Goal: Information Seeking & Learning: Learn about a topic

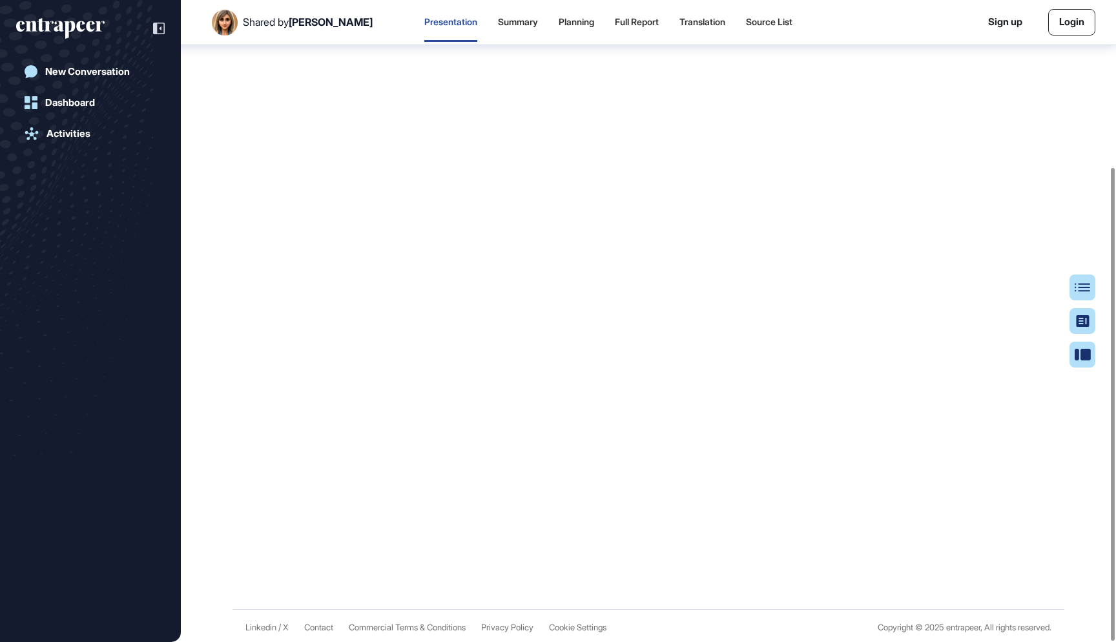
scroll to position [228, 0]
click at [564, 19] on div "Planning" at bounding box center [577, 22] width 36 height 11
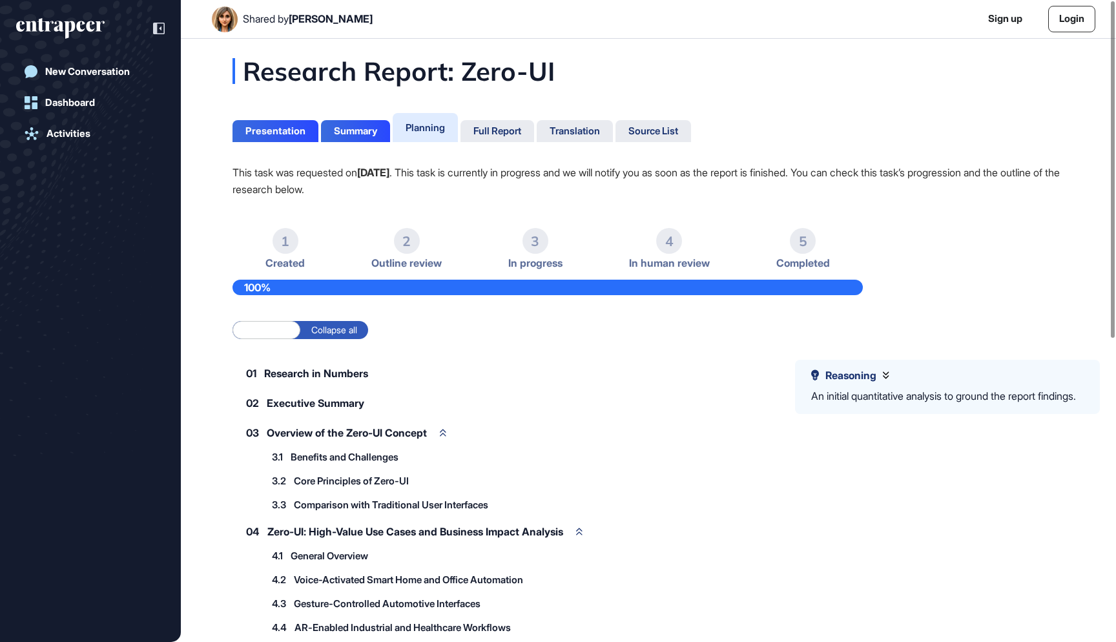
click at [399, 232] on div "2" at bounding box center [407, 241] width 26 height 26
click at [446, 430] on icon at bounding box center [443, 433] width 6 height 8
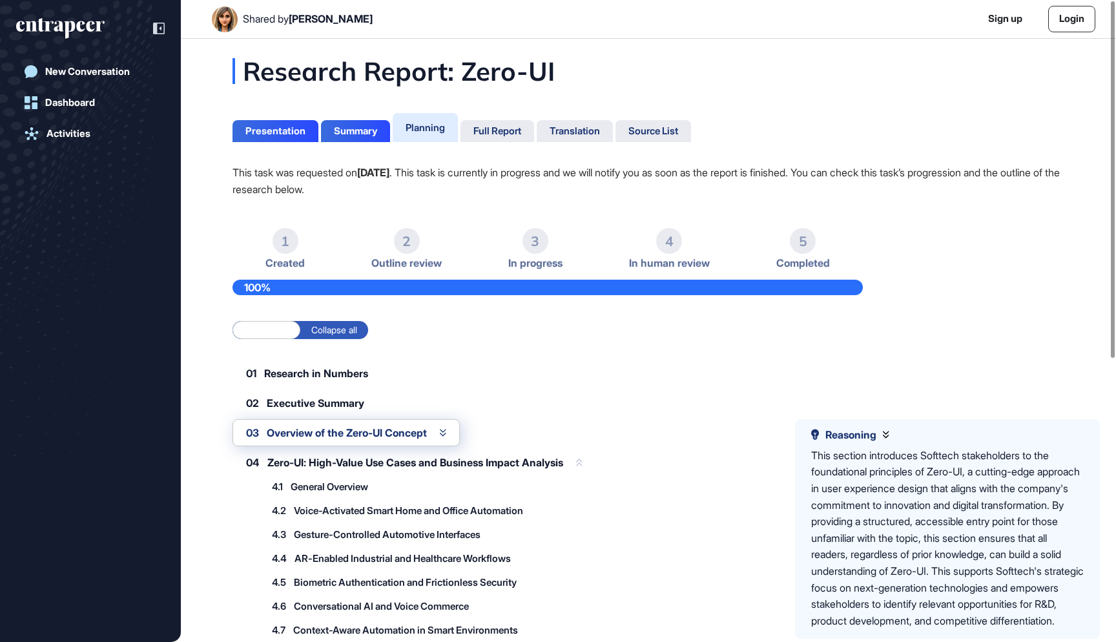
click at [583, 459] on icon at bounding box center [579, 463] width 6 height 8
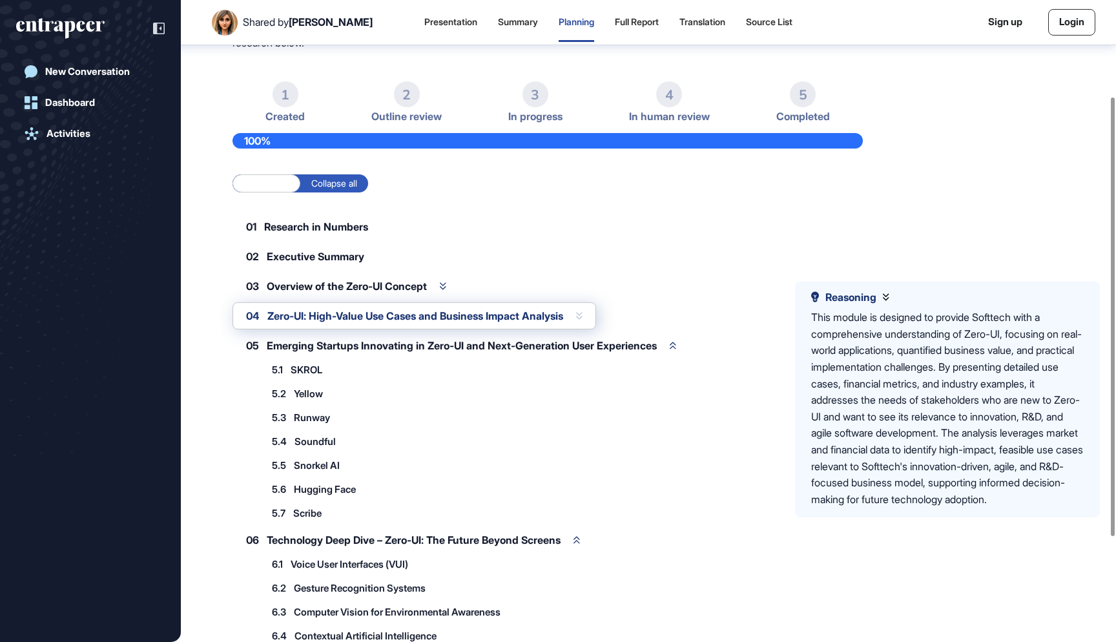
scroll to position [153, 0]
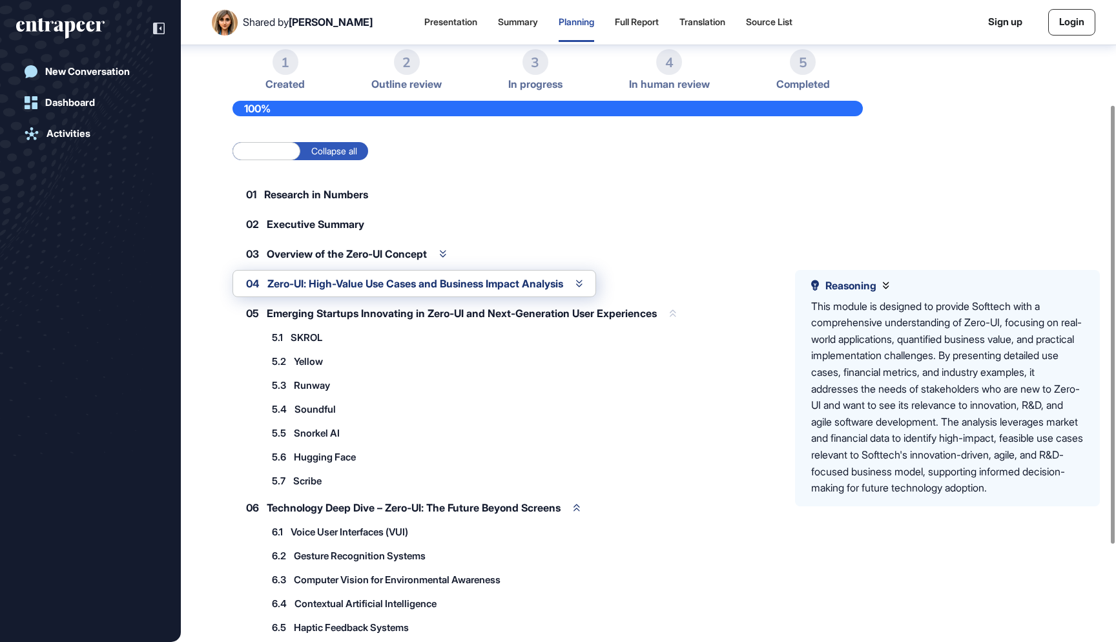
click at [676, 313] on icon at bounding box center [673, 313] width 6 height 8
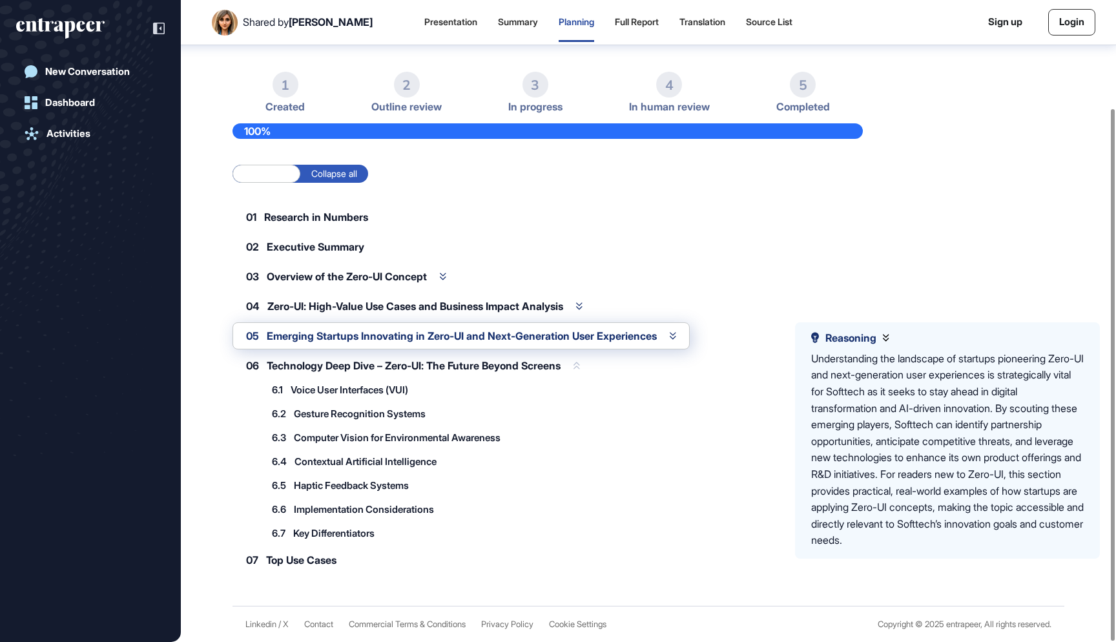
click at [580, 368] on icon at bounding box center [577, 366] width 6 height 8
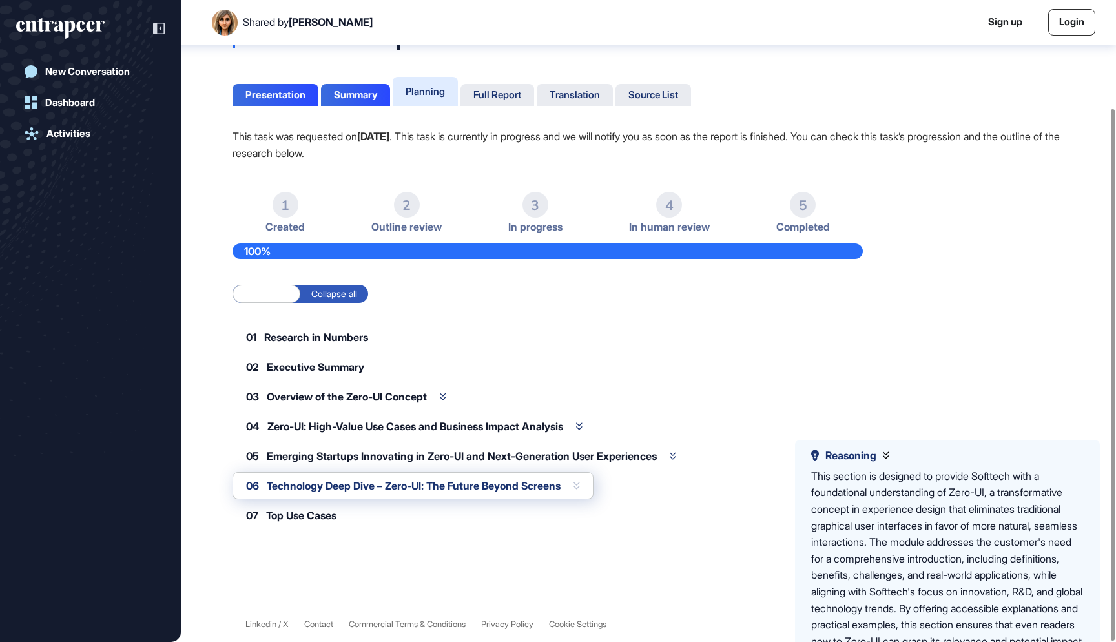
scroll to position [43, 0]
click at [521, 92] on div "Full Report" at bounding box center [497, 95] width 48 height 12
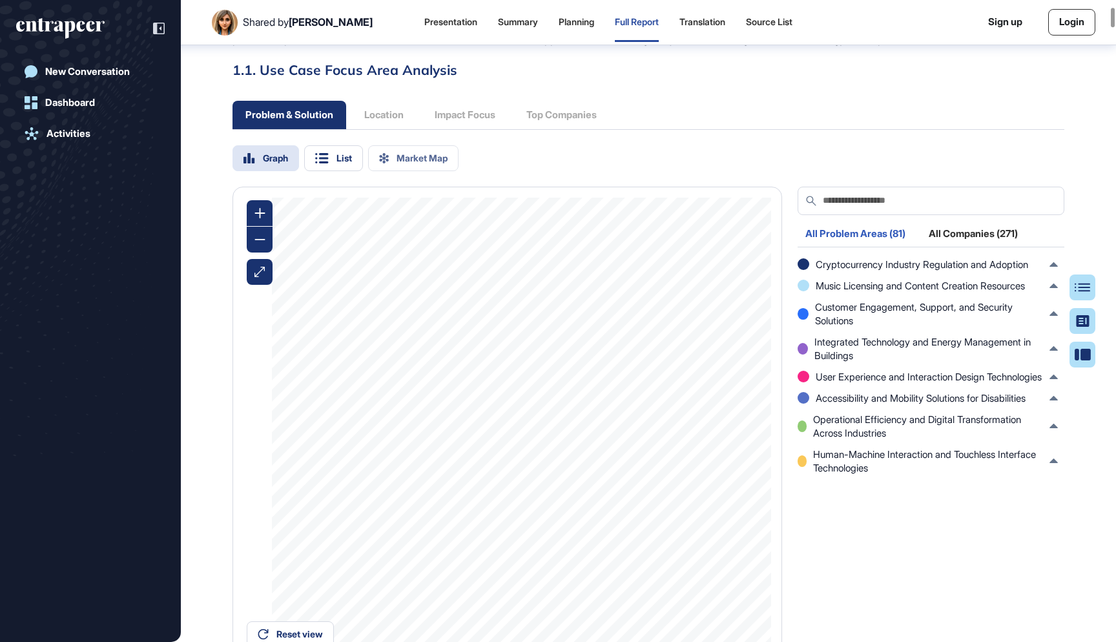
scroll to position [933, 0]
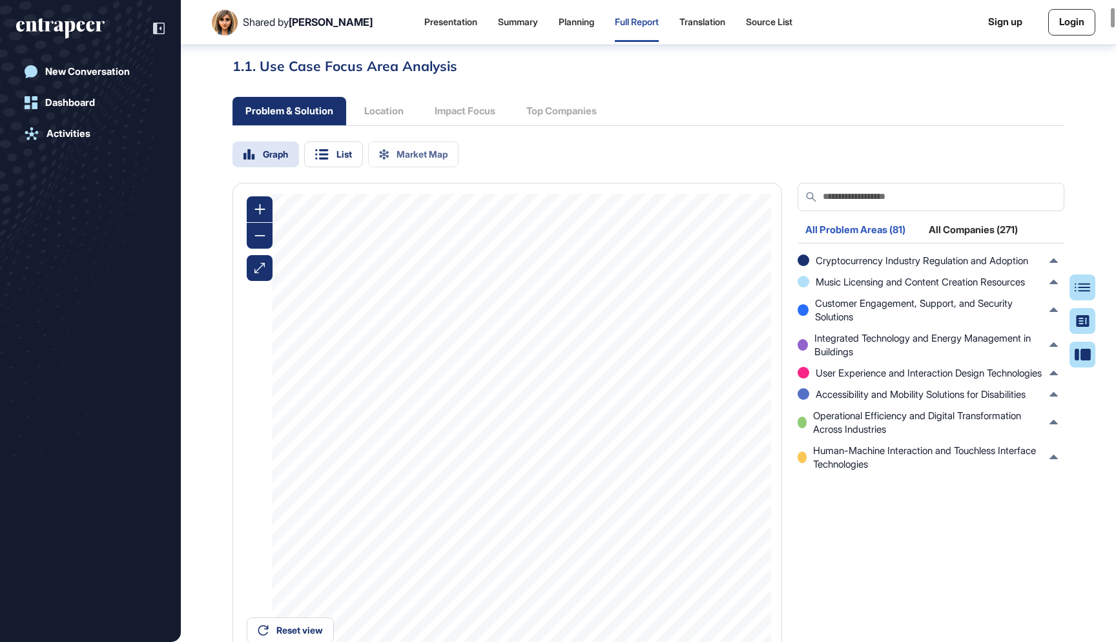
click at [401, 97] on div "Problem & Solution Location Impact Focus Top Companies" at bounding box center [421, 111] width 377 height 28
click at [382, 97] on div "Problem & Solution Location Impact Focus Top Companies" at bounding box center [421, 111] width 377 height 28
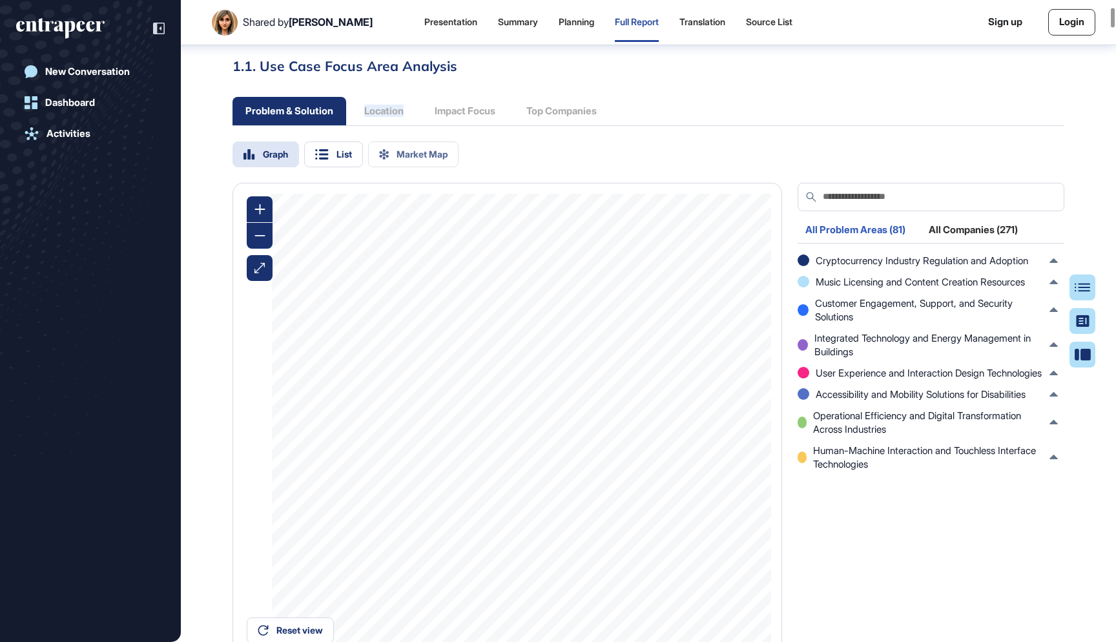
click at [379, 98] on div "Problem & Solution Location Impact Focus Top Companies" at bounding box center [421, 111] width 377 height 28
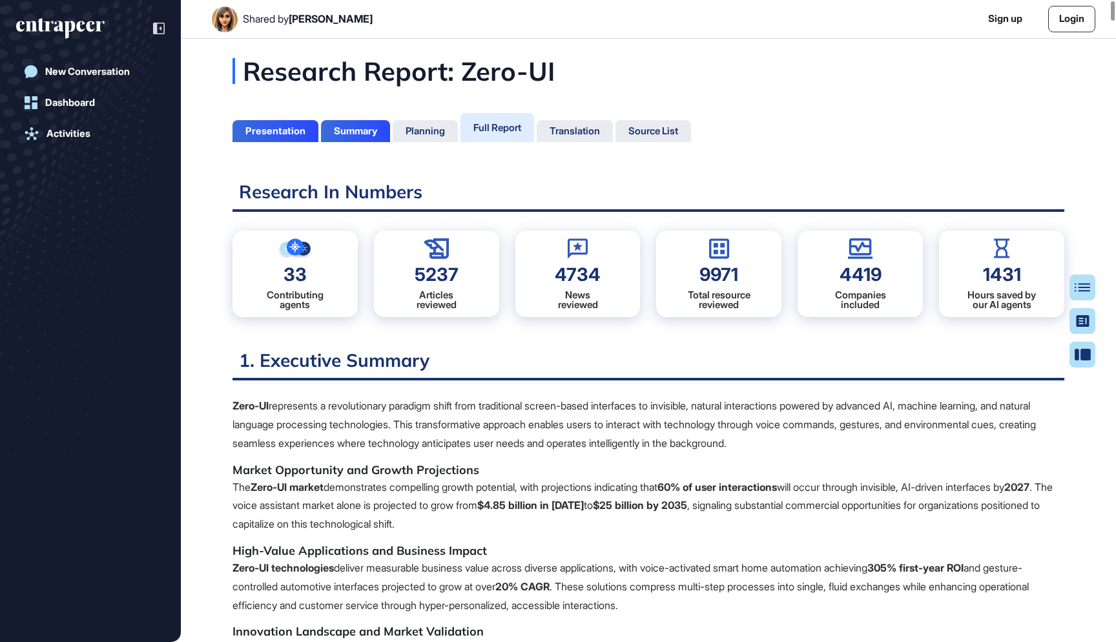
scroll to position [0, 0]
click at [592, 130] on div "Translation" at bounding box center [575, 131] width 50 height 12
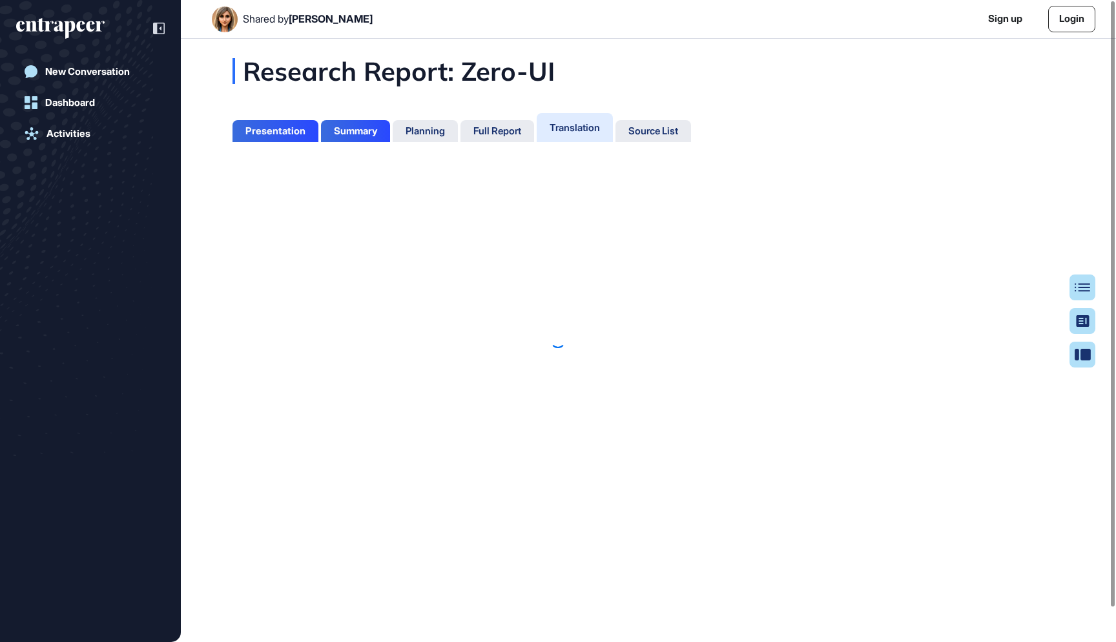
scroll to position [6, 1]
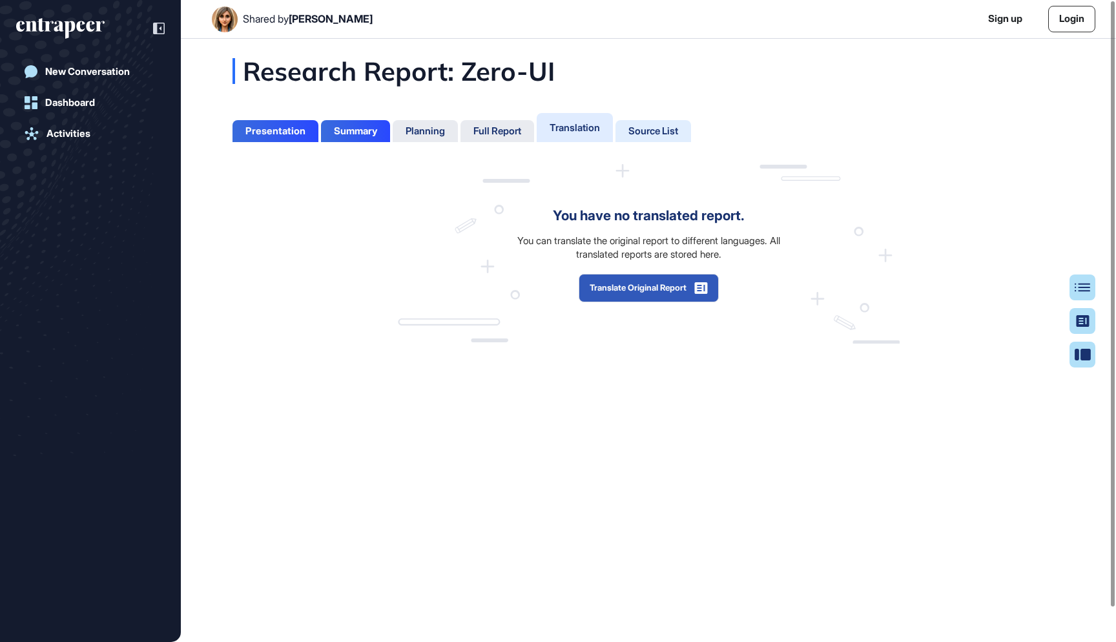
click at [660, 128] on div "Source List" at bounding box center [654, 131] width 50 height 12
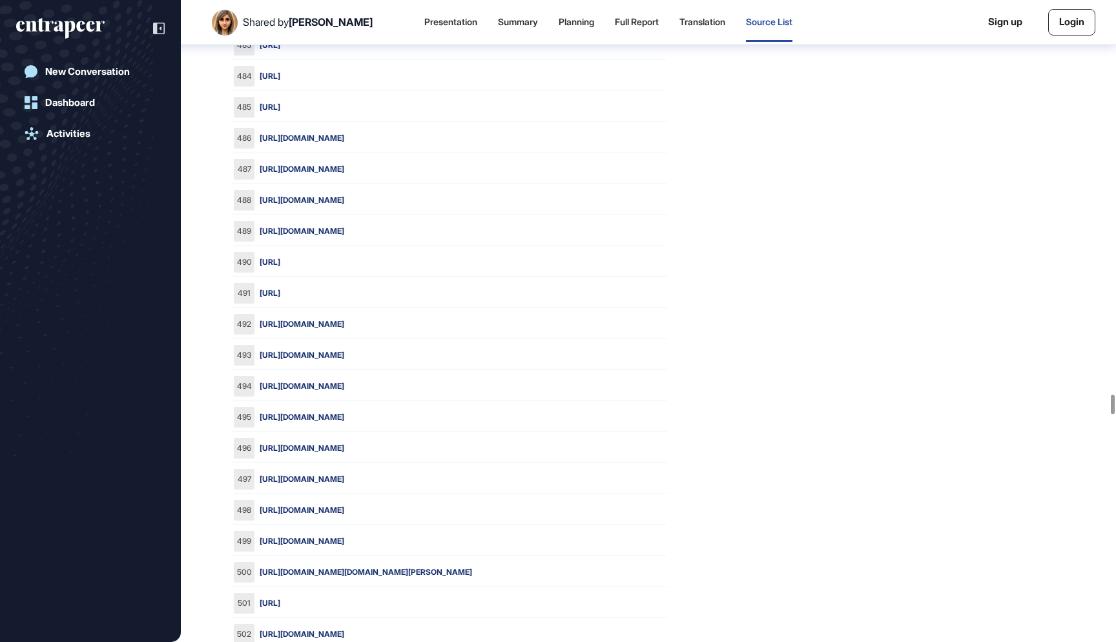
scroll to position [14626, 0]
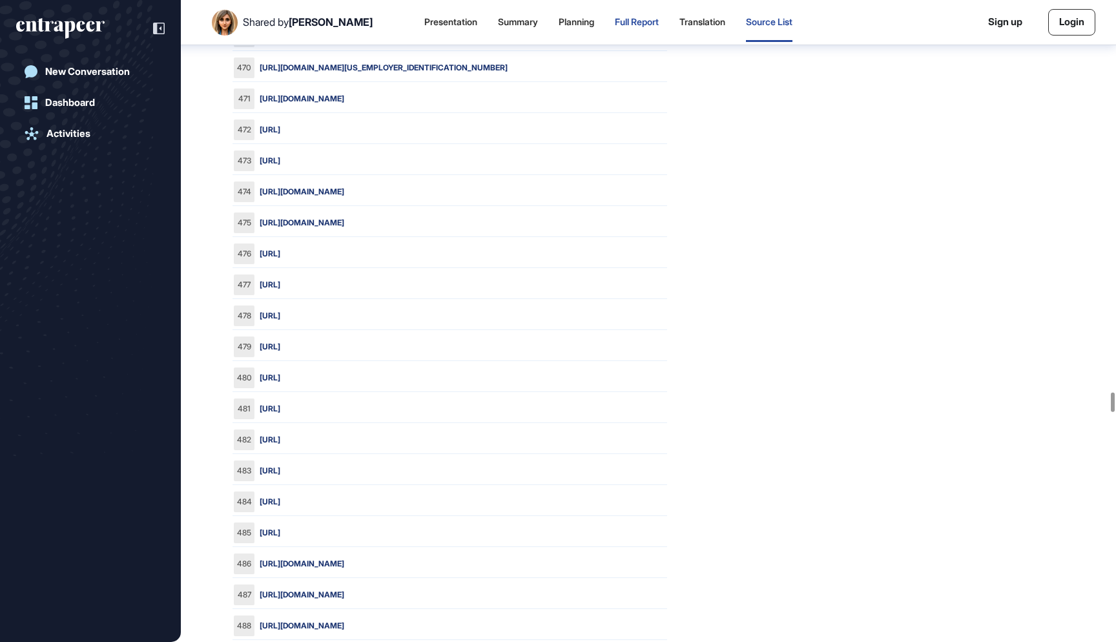
click at [680, 31] on div "Full Report" at bounding box center [703, 22] width 46 height 39
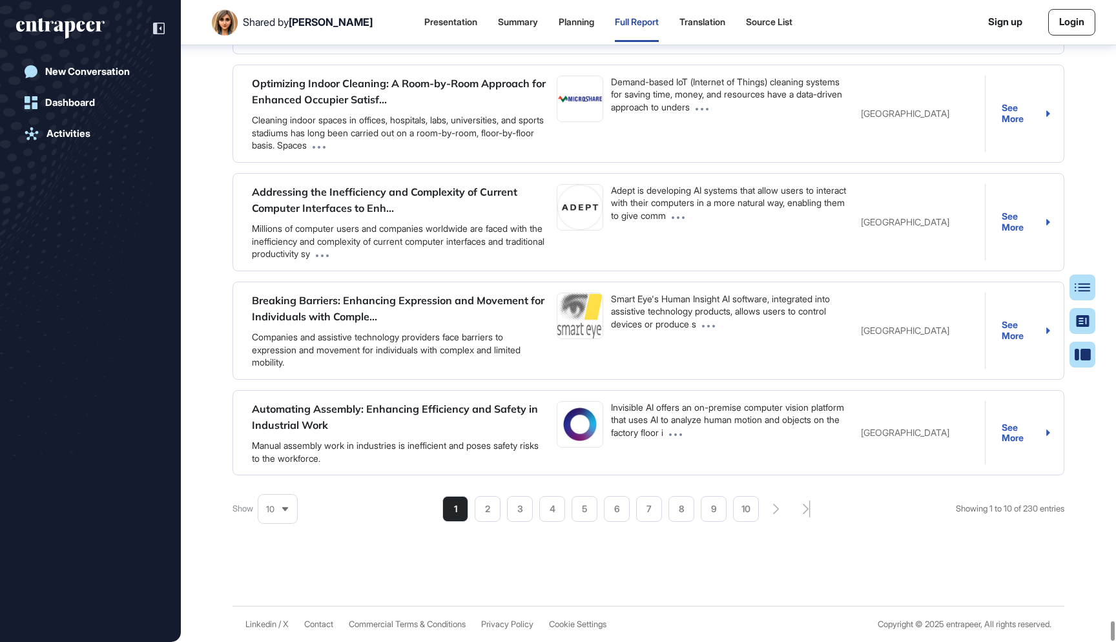
scroll to position [85879, 0]
click at [604, 507] on li "2" at bounding box center [617, 509] width 26 height 26
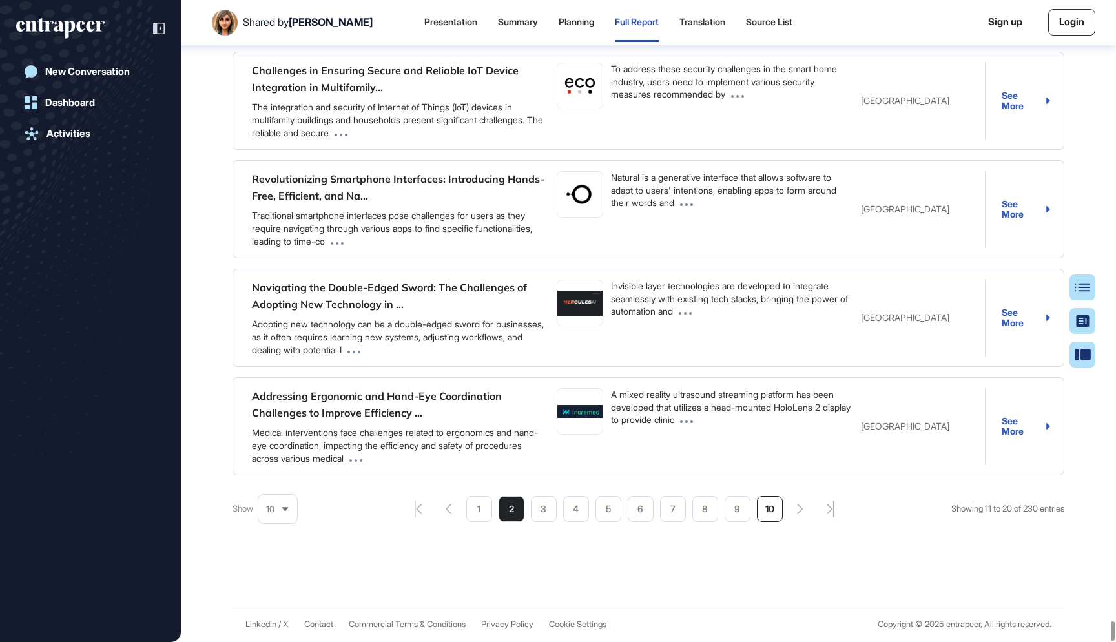
click at [767, 510] on li "10" at bounding box center [770, 509] width 26 height 26
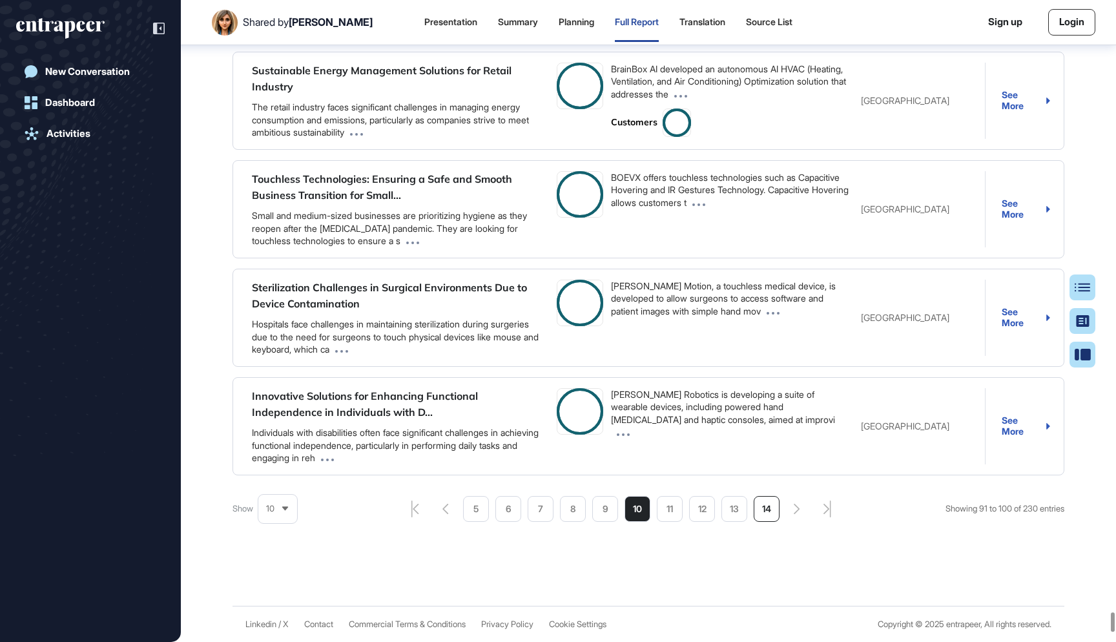
scroll to position [84658, 0]
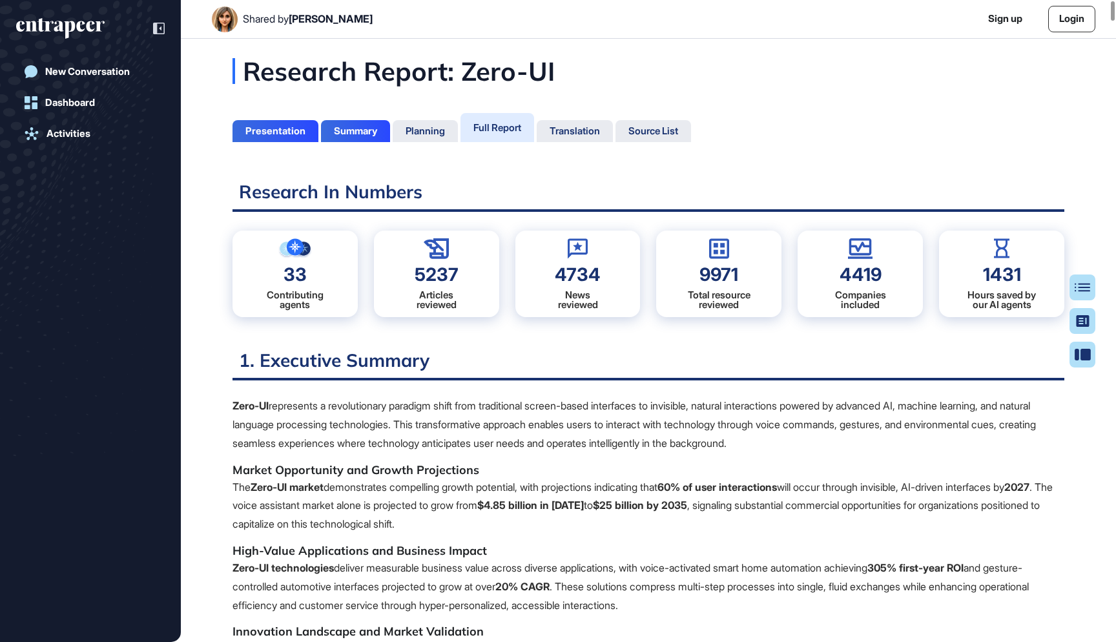
scroll to position [0, 0]
click at [287, 130] on div "Presentation" at bounding box center [275, 131] width 60 height 12
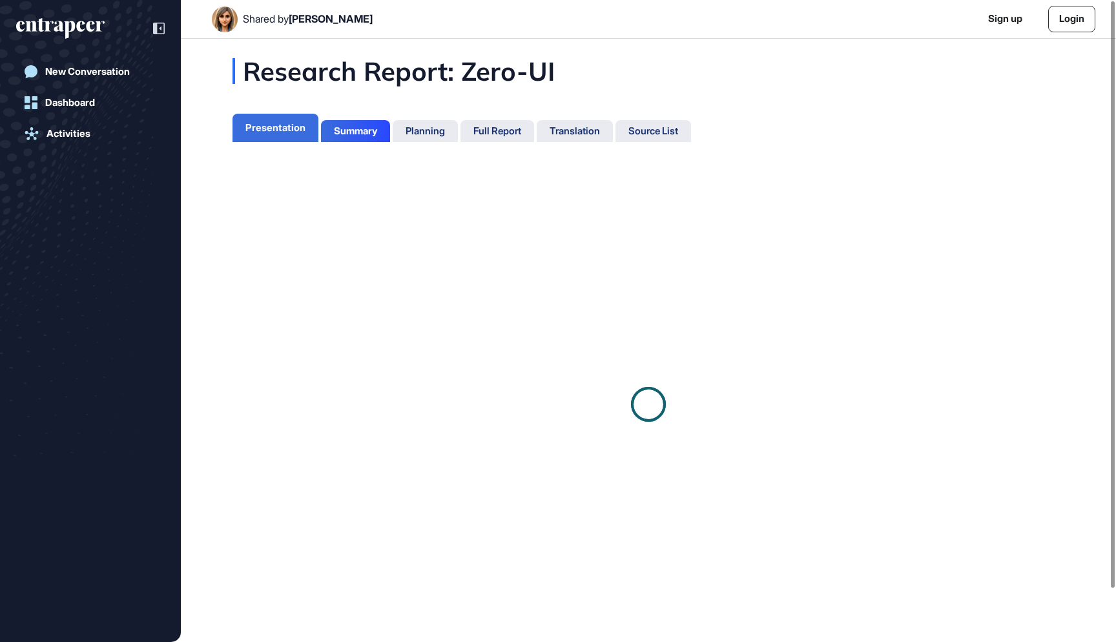
scroll to position [6, 1]
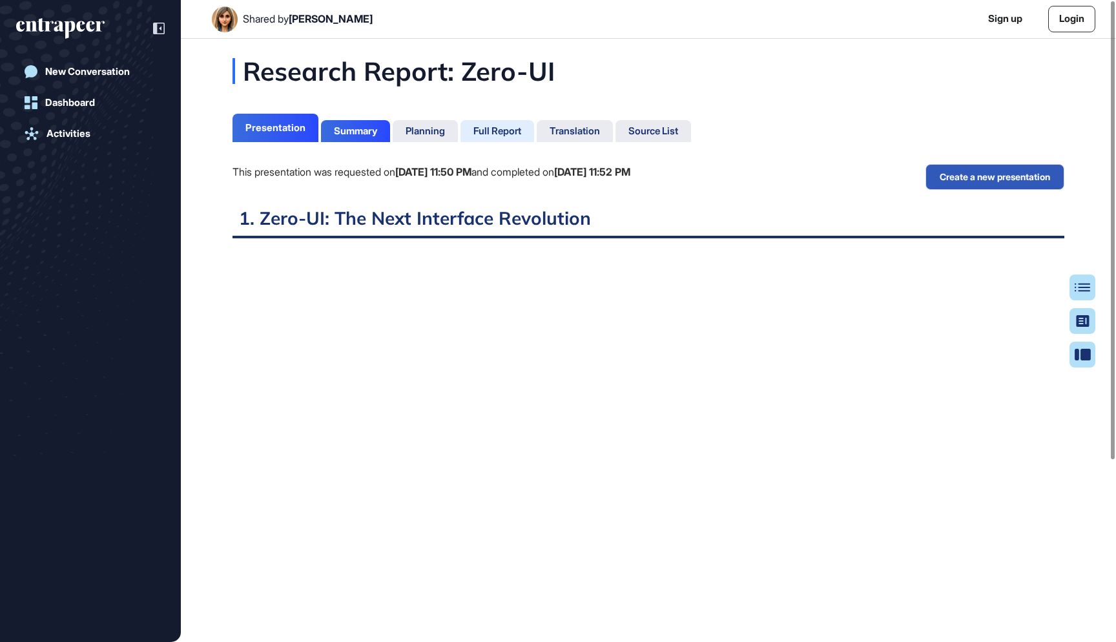
click at [537, 123] on div "Full Report" at bounding box center [575, 131] width 76 height 22
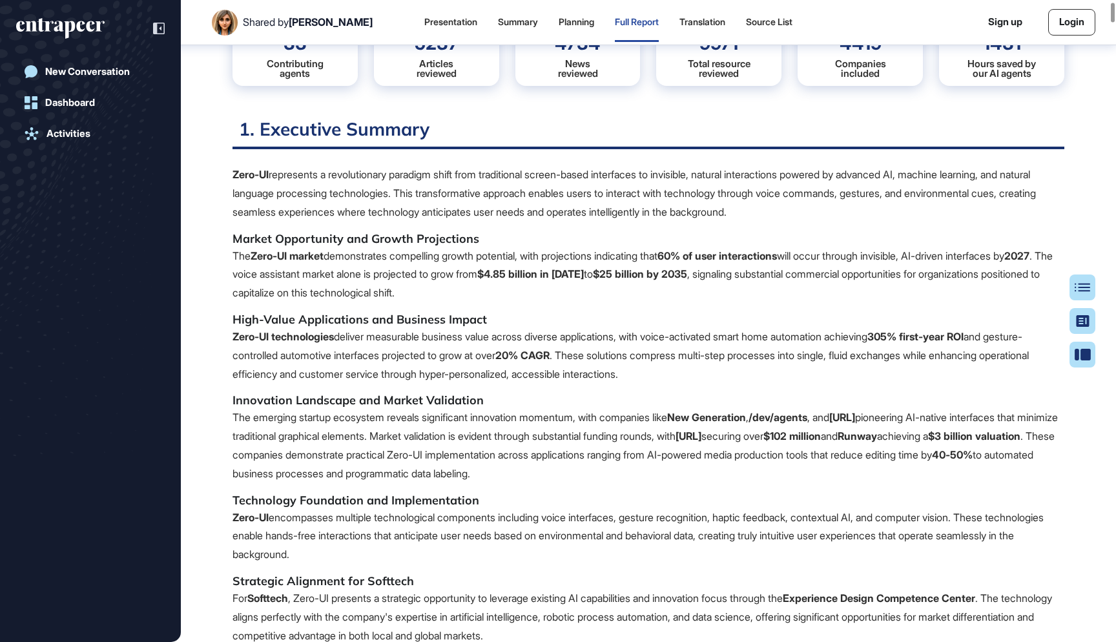
scroll to position [234, 0]
